Goal: Find specific page/section: Find specific page/section

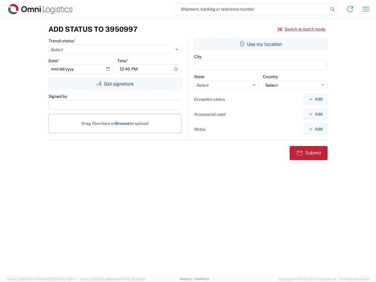
click at [252, 9] on input "search" at bounding box center [252, 9] width 152 height 11
click at [332, 9] on icon at bounding box center [332, 9] width 8 height 8
click at [350, 9] on icon at bounding box center [349, 8] width 9 height 9
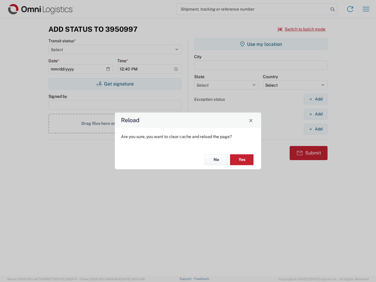
click at [366, 9] on div "Reload Are you sure, you want to clear cache and reload the page? No Yes" at bounding box center [188, 141] width 376 height 282
click at [301, 29] on div "Reload Are you sure, you want to clear cache and reload the page? No Yes" at bounding box center [188, 141] width 376 height 282
click at [115, 84] on div "Reload Are you sure, you want to clear cache and reload the page? No Yes" at bounding box center [188, 141] width 376 height 282
click at [261, 44] on div "Reload Are you sure, you want to clear cache and reload the page? No Yes" at bounding box center [188, 141] width 376 height 282
click at [315, 99] on div "Reload Are you sure, you want to clear cache and reload the page? No Yes" at bounding box center [188, 141] width 376 height 282
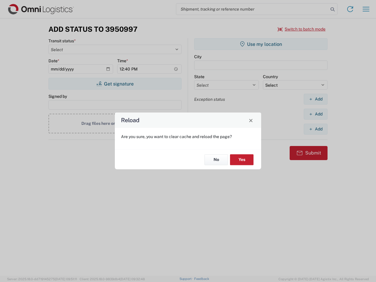
click at [315, 114] on div "Reload Are you sure, you want to clear cache and reload the page? No Yes" at bounding box center [188, 141] width 376 height 282
click at [315, 129] on div "Reload Are you sure, you want to clear cache and reload the page? No Yes" at bounding box center [188, 141] width 376 height 282
